Goal: Task Accomplishment & Management: Use online tool/utility

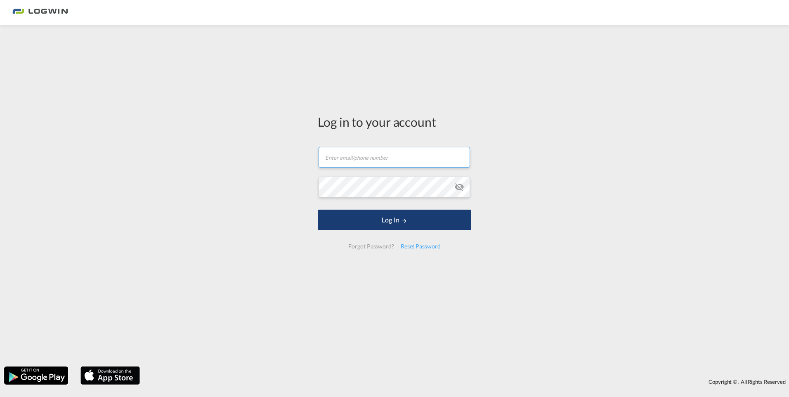
type input "maurice.hoffmann@logwin-logistics.com"
click at [429, 218] on button "Log In" at bounding box center [395, 220] width 154 height 21
